Goal: Task Accomplishment & Management: Use online tool/utility

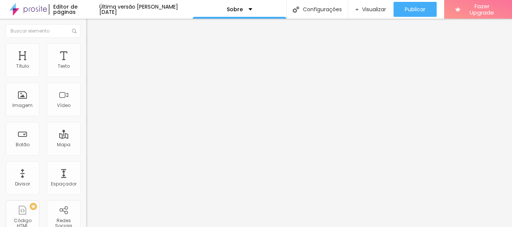
click at [86, 43] on li "Estilo" at bounding box center [129, 46] width 86 height 7
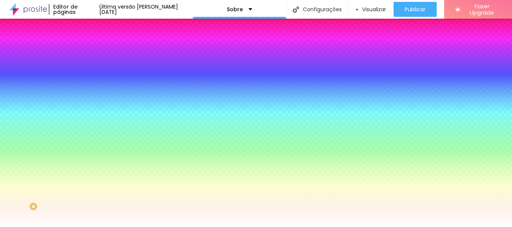
click at [93, 53] on span "Avançado" at bounding box center [105, 56] width 25 height 6
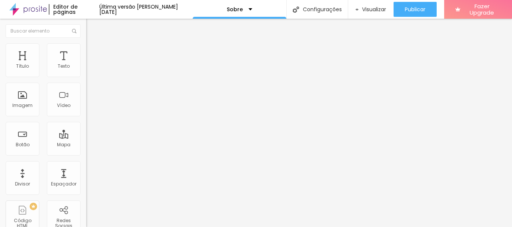
click at [86, 43] on li "Conteúdo" at bounding box center [129, 39] width 86 height 7
click at [86, 49] on li "Estilo" at bounding box center [129, 46] width 86 height 7
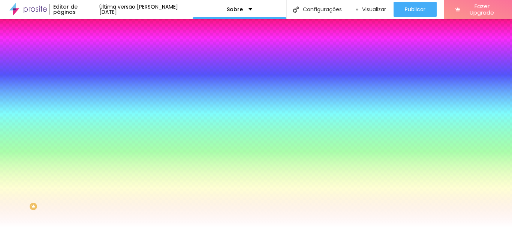
click at [86, 109] on input "#FFFFFF" at bounding box center [131, 105] width 90 height 7
click at [86, 102] on div at bounding box center [129, 102] width 86 height 0
click at [86, 109] on input "#FFFFFF" at bounding box center [131, 105] width 90 height 7
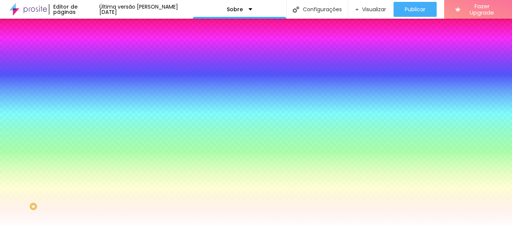
click at [86, 102] on div at bounding box center [129, 102] width 86 height 0
click at [51, 157] on div at bounding box center [256, 113] width 512 height 227
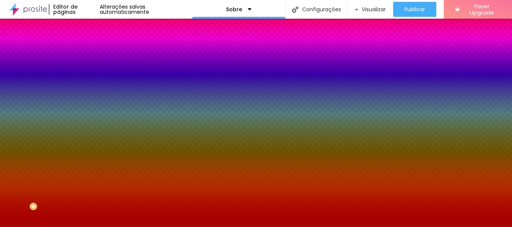
drag, startPoint x: 69, startPoint y: 165, endPoint x: 63, endPoint y: 165, distance: 5.6
click at [65, 165] on div at bounding box center [256, 113] width 512 height 227
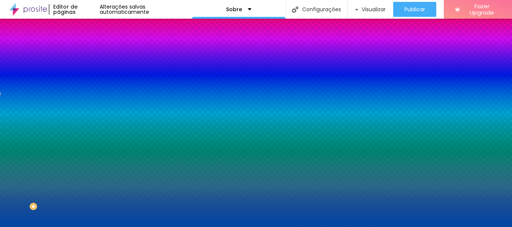
click at [66, 170] on div at bounding box center [256, 113] width 512 height 227
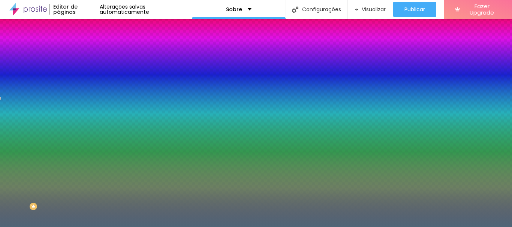
drag, startPoint x: 57, startPoint y: 163, endPoint x: 70, endPoint y: 96, distance: 67.8
click at [86, 109] on div at bounding box center [129, 109] width 86 height 0
type input "#587388"
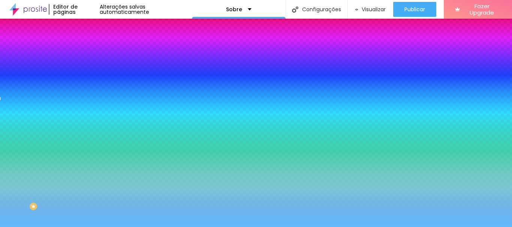
click at [127, 67] on img at bounding box center [129, 65] width 4 height 4
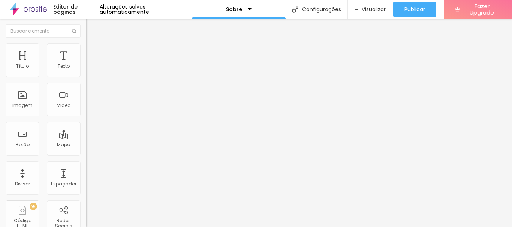
click at [86, 49] on ul "Conteúdo Estilo Avançado" at bounding box center [129, 47] width 86 height 22
click at [86, 46] on ul "Conteúdo Estilo Avançado" at bounding box center [129, 47] width 86 height 22
click at [86, 49] on li "Estilo" at bounding box center [129, 46] width 86 height 7
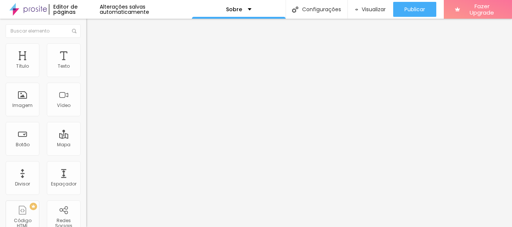
click at [86, 74] on img at bounding box center [129, 107] width 86 height 86
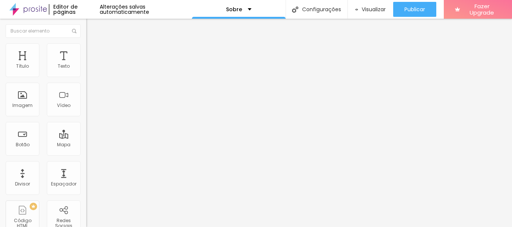
click at [86, 210] on div "Editar Redes Sociais Conteúdo Estilo Avançado Instagram Rede social Instagram E…" at bounding box center [129, 123] width 86 height 209
click at [86, 193] on div "Editar Redes Sociais Conteúdo Estilo Avançado Instagram Rede social Instagram E…" at bounding box center [129, 123] width 86 height 209
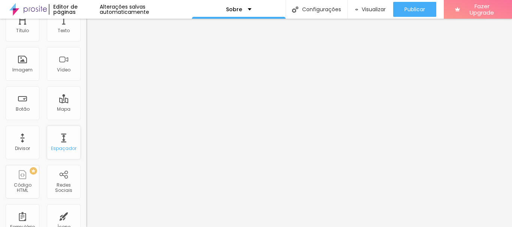
scroll to position [37, 0]
click at [35, 118] on div "Botão" at bounding box center [23, 102] width 34 height 34
click at [25, 114] on div "Botão" at bounding box center [23, 102] width 34 height 34
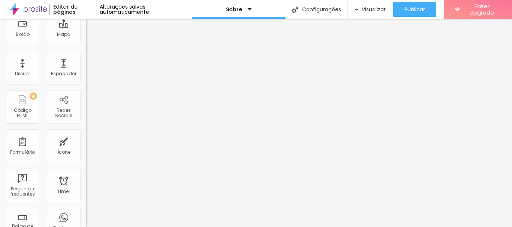
scroll to position [112, 0]
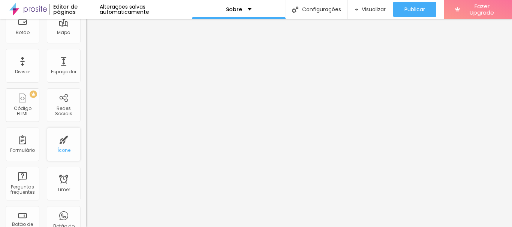
click at [61, 143] on div "Ícone" at bounding box center [64, 145] width 34 height 34
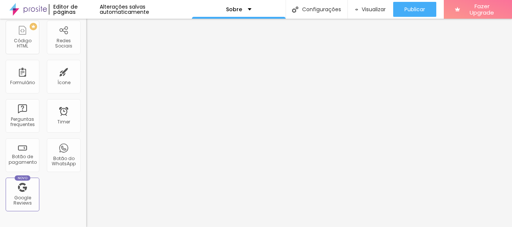
scroll to position [187, 0]
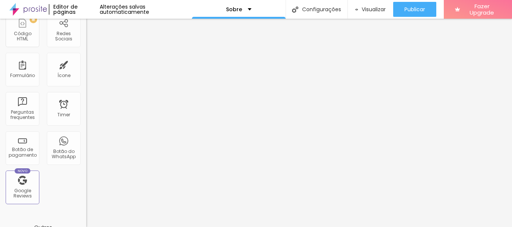
click at [52, 191] on div "Título Texto Imagem Vídeo Botão Mapa Divisor Espaçador PREMIUM Código HTML Rede…" at bounding box center [43, 33] width 86 height 354
click at [57, 156] on div "Botão do WhatsApp" at bounding box center [64, 154] width 30 height 11
click at [71, 155] on div "Botão do WhatsApp" at bounding box center [64, 154] width 30 height 11
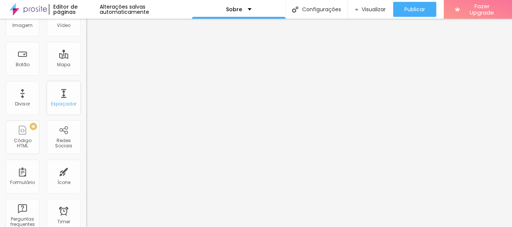
scroll to position [0, 0]
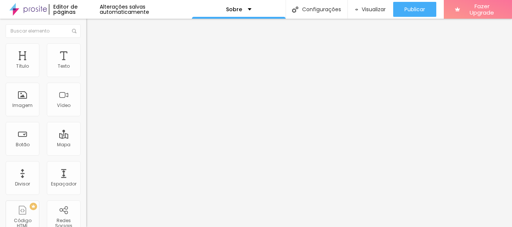
click at [86, 68] on span "Completo" at bounding box center [97, 65] width 23 height 6
click at [86, 73] on span "Encaixotado" at bounding box center [100, 69] width 29 height 6
click at [86, 79] on div "Completo" at bounding box center [129, 77] width 86 height 4
click at [86, 45] on img at bounding box center [89, 46] width 7 height 7
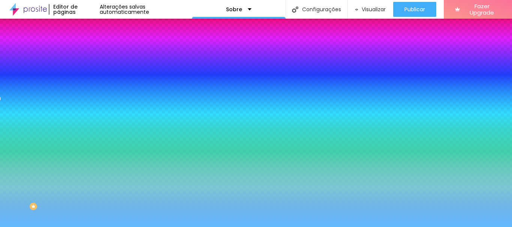
click at [86, 39] on ul "Conteúdo Estilo Avançado" at bounding box center [129, 47] width 86 height 22
click at [86, 51] on img at bounding box center [89, 54] width 7 height 7
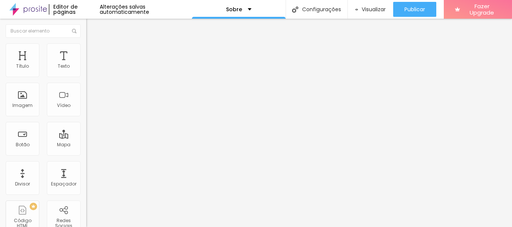
click at [86, 41] on li "Conteúdo" at bounding box center [129, 39] width 86 height 7
click at [92, 30] on div "Editar Seção" at bounding box center [114, 27] width 44 height 6
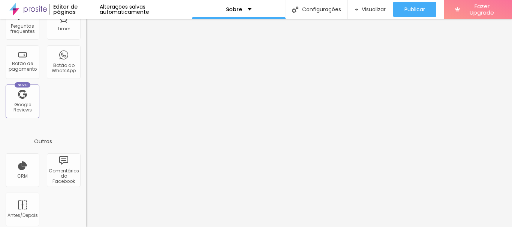
scroll to position [278, 0]
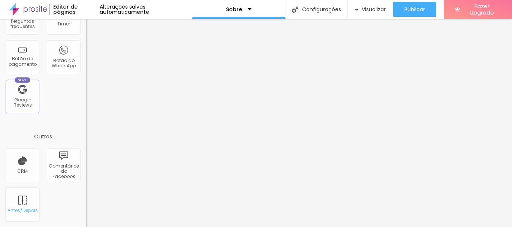
click at [25, 208] on div "Antes/Depois" at bounding box center [22, 210] width 30 height 5
